Goal: Check status: Check status

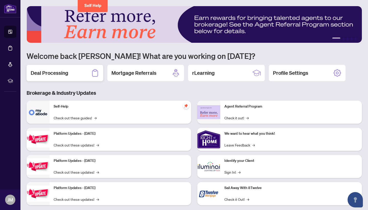
click at [95, 74] on icon at bounding box center [95, 73] width 8 height 8
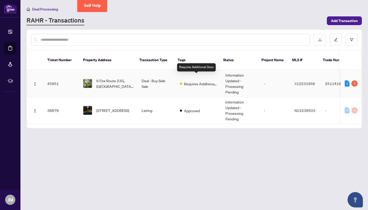
click at [174, 81] on span "Requires Additional Docs" at bounding box center [200, 84] width 33 height 6
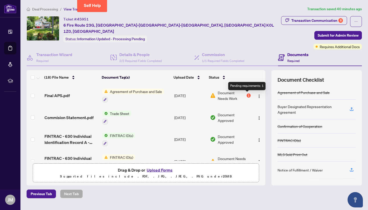
click at [174, 96] on div "1" at bounding box center [249, 95] width 4 height 4
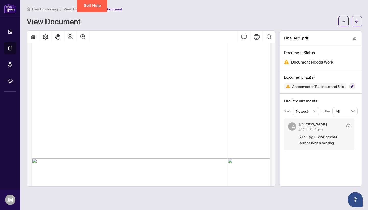
scroll to position [231, 0]
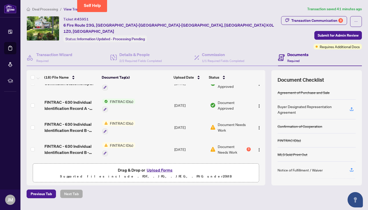
scroll to position [38, 0]
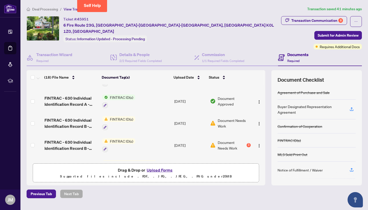
click at [174, 124] on span "Document Needs Work" at bounding box center [234, 122] width 33 height 11
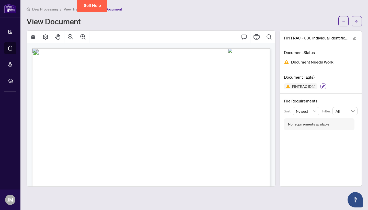
click at [174, 86] on icon "button" at bounding box center [323, 86] width 3 height 3
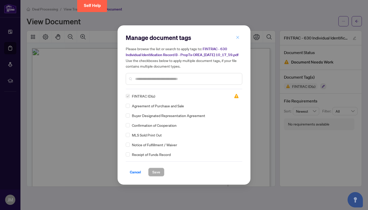
click at [174, 36] on icon "close" at bounding box center [238, 38] width 4 height 4
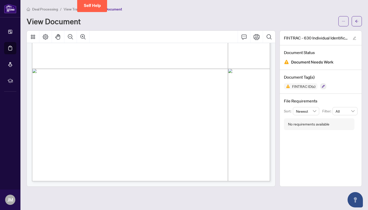
scroll to position [1123, 0]
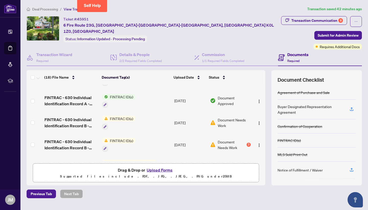
scroll to position [39, 0]
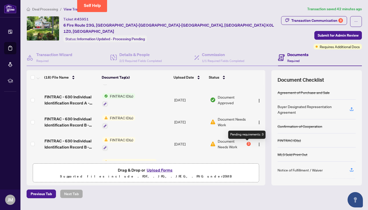
click at [174, 144] on div "3" at bounding box center [249, 144] width 4 height 4
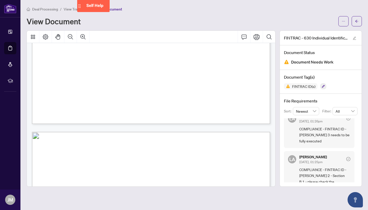
scroll to position [349, 0]
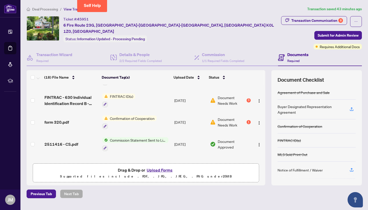
scroll to position [83, 0]
click at [174, 122] on div "1" at bounding box center [249, 121] width 4 height 4
